Goal: Task Accomplishment & Management: Manage account settings

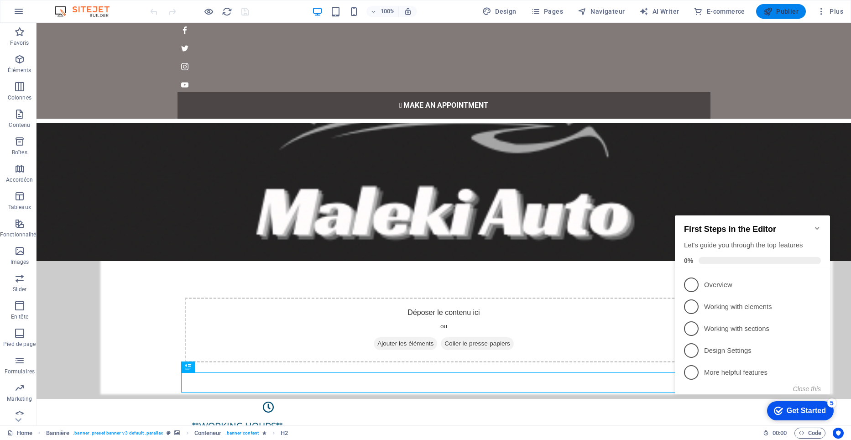
click at [795, 8] on span "Publier" at bounding box center [780, 11] width 35 height 9
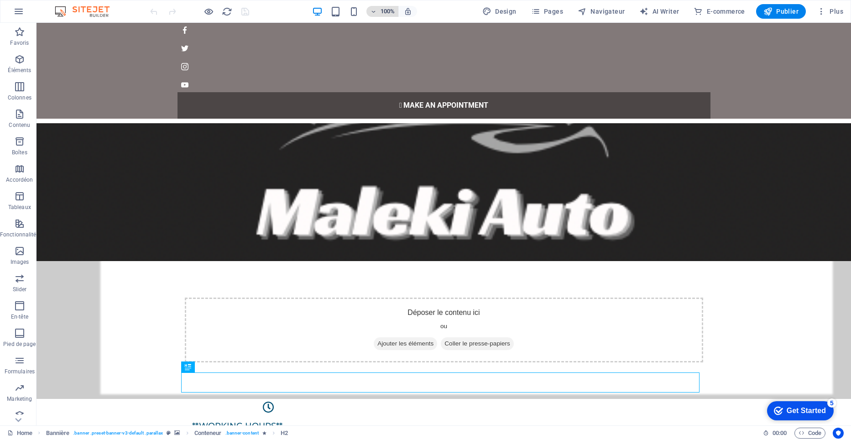
click at [375, 10] on icon "button" at bounding box center [373, 12] width 6 height 6
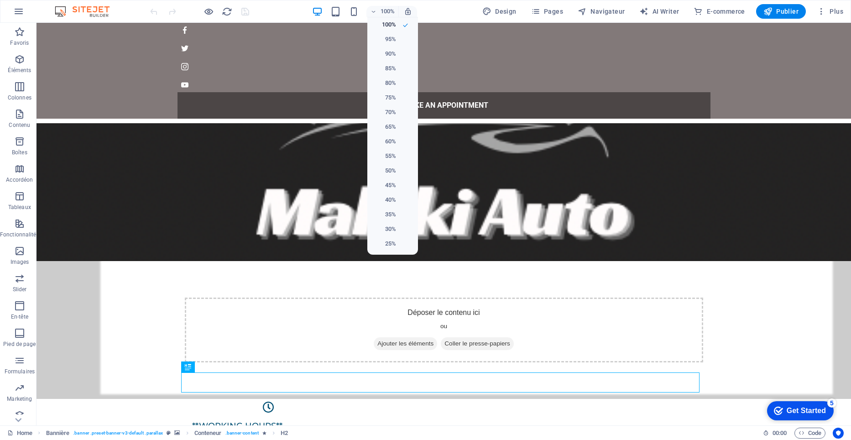
click at [409, 10] on div at bounding box center [425, 220] width 851 height 440
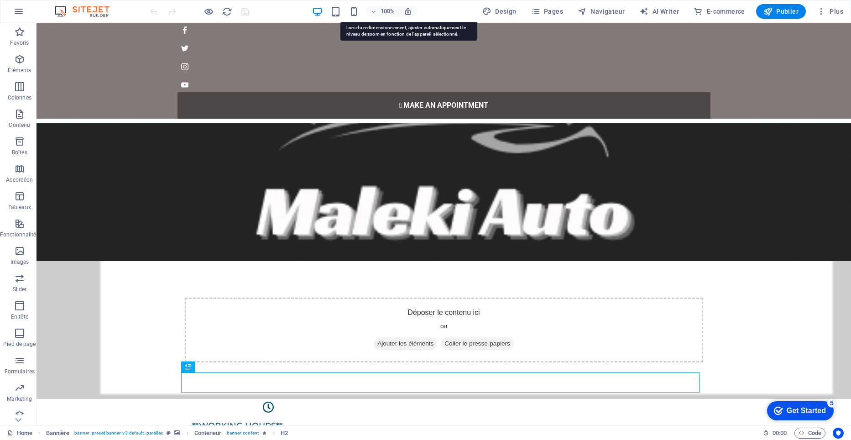
click at [409, 10] on icon "button" at bounding box center [408, 11] width 8 height 8
click at [824, 14] on icon "button" at bounding box center [820, 11] width 9 height 9
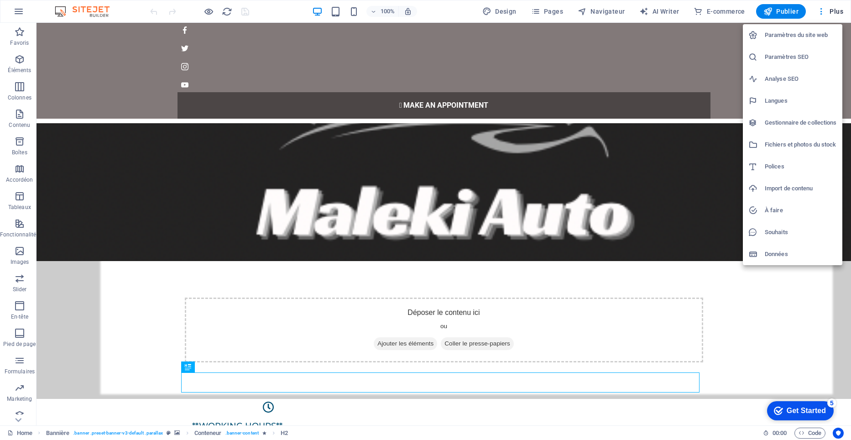
click at [797, 32] on h6 "Paramètres du site web" at bounding box center [800, 35] width 72 height 11
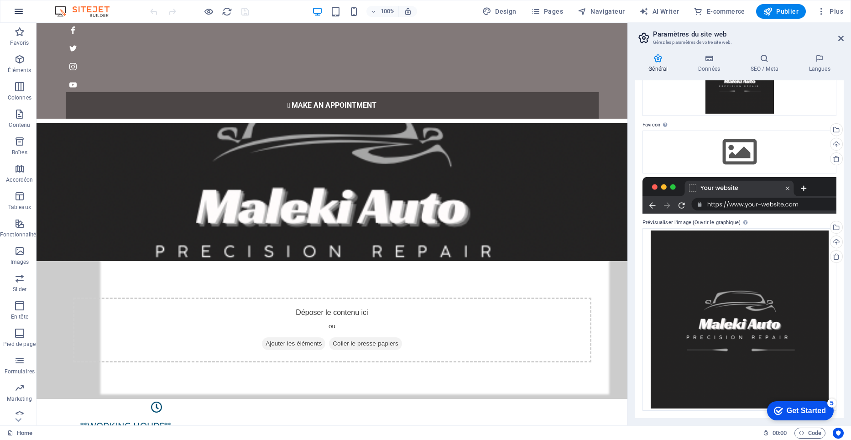
click at [21, 9] on icon "button" at bounding box center [18, 11] width 11 height 11
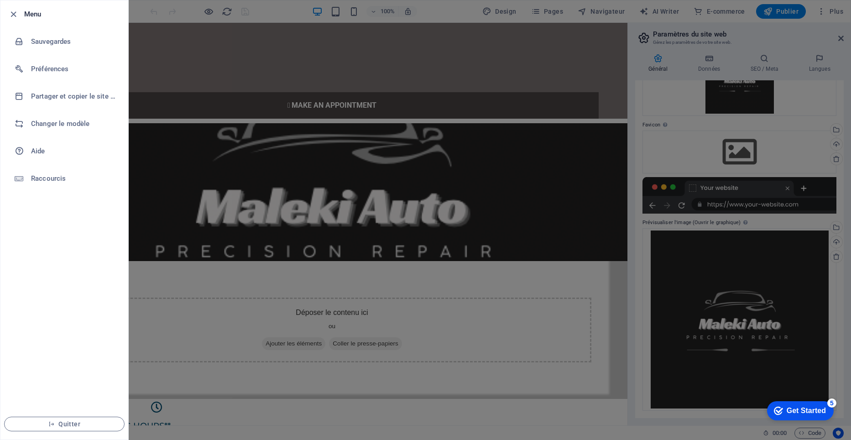
click at [87, 248] on ul "Menu Sauvegardes Préférences Partager et copier le site web Changer le modèle A…" at bounding box center [64, 219] width 128 height 439
click at [652, 162] on div at bounding box center [425, 220] width 851 height 440
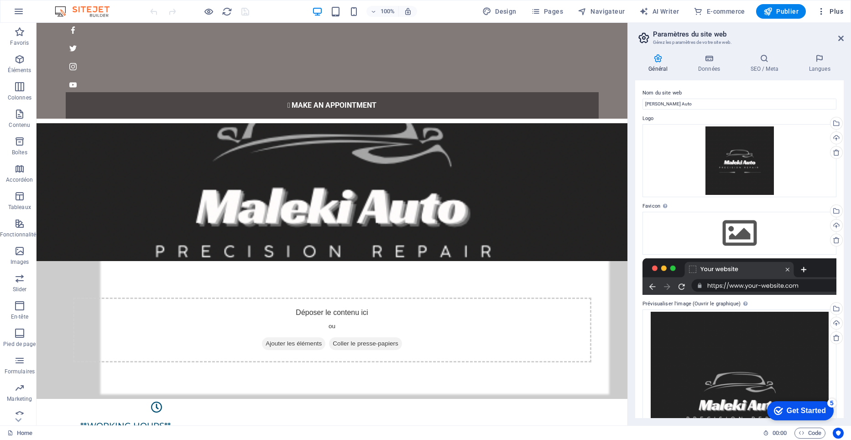
click at [828, 11] on span "Plus" at bounding box center [829, 11] width 26 height 9
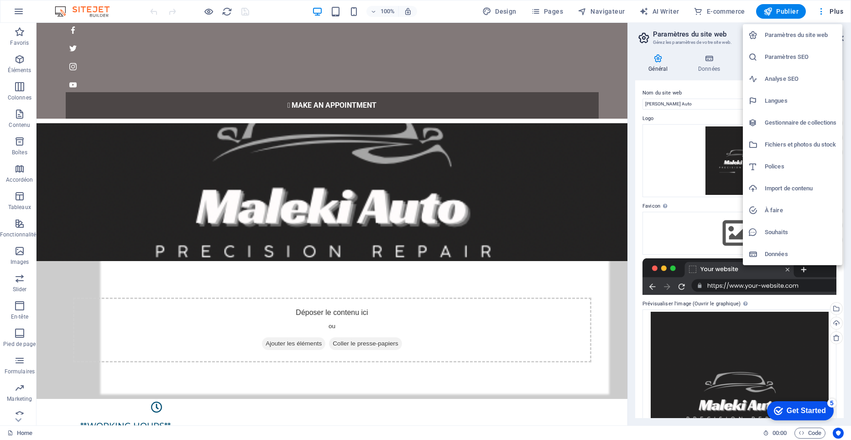
click at [806, 60] on h6 "Paramètres SEO" at bounding box center [800, 57] width 72 height 11
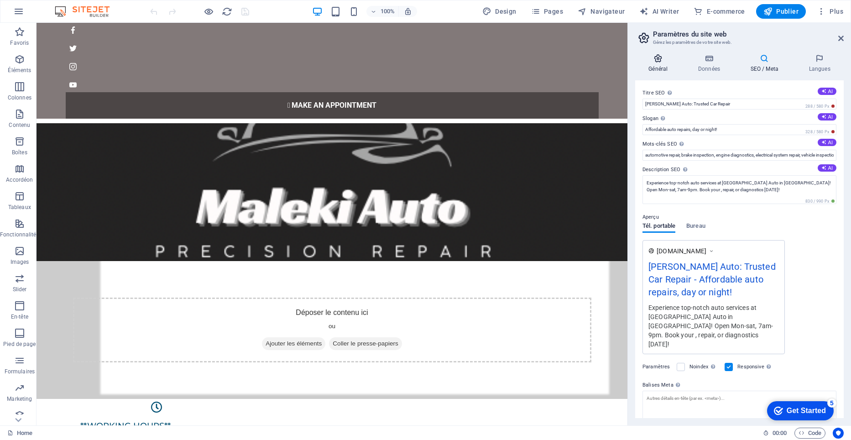
click at [659, 64] on h4 "Général" at bounding box center [660, 63] width 50 height 19
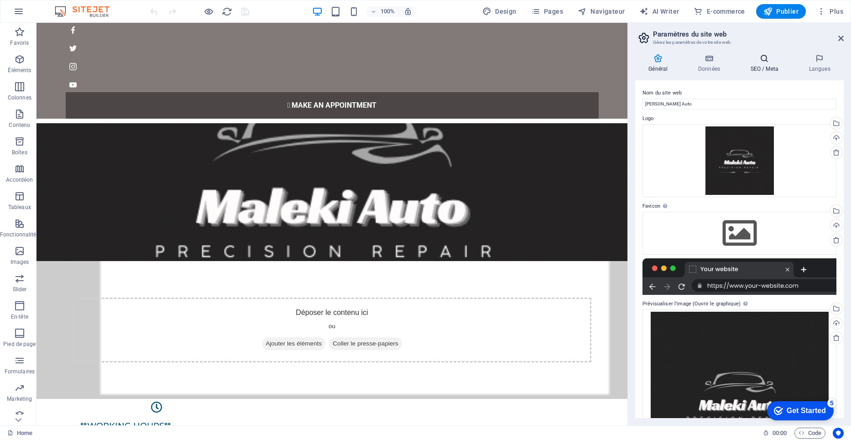
click at [769, 68] on h4 "SEO / Meta" at bounding box center [766, 63] width 58 height 19
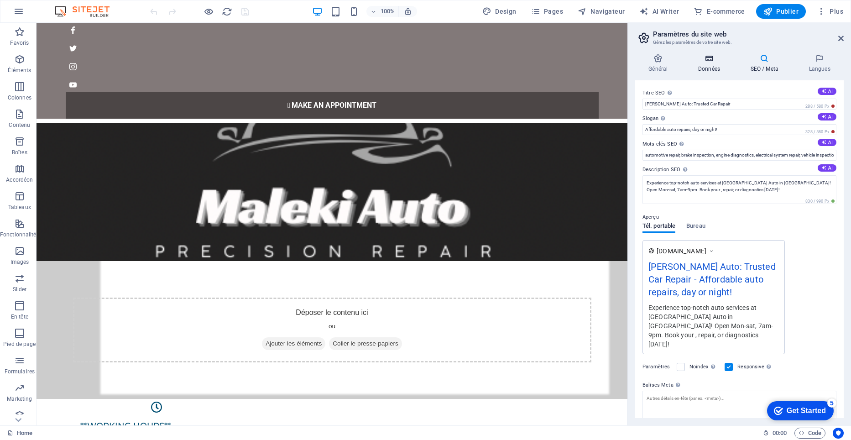
click at [707, 66] on h4 "Données" at bounding box center [711, 63] width 52 height 19
